Goal: Task Accomplishment & Management: Manage account settings

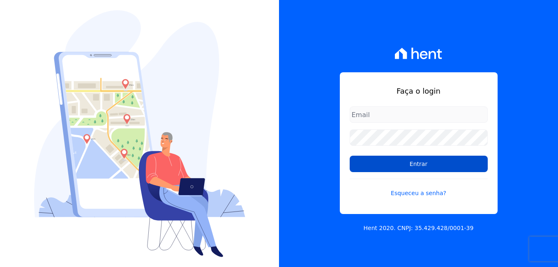
type input "[PERSON_NAME][EMAIL_ADDRESS][PERSON_NAME][DOMAIN_NAME]"
click at [412, 164] on input "Entrar" at bounding box center [419, 164] width 138 height 16
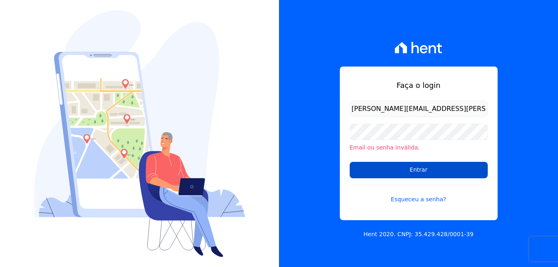
click at [416, 169] on input "Entrar" at bounding box center [419, 170] width 138 height 16
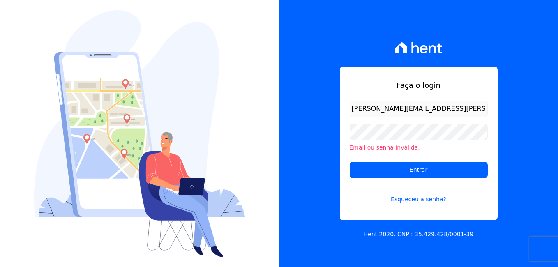
click at [259, 14] on div at bounding box center [139, 133] width 279 height 267
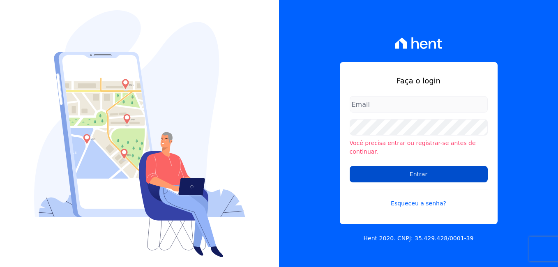
type input "[PERSON_NAME][EMAIL_ADDRESS][PERSON_NAME][DOMAIN_NAME]"
click at [431, 168] on input "Entrar" at bounding box center [419, 174] width 138 height 16
